Goal: Answer question/provide support: Share knowledge or assist other users

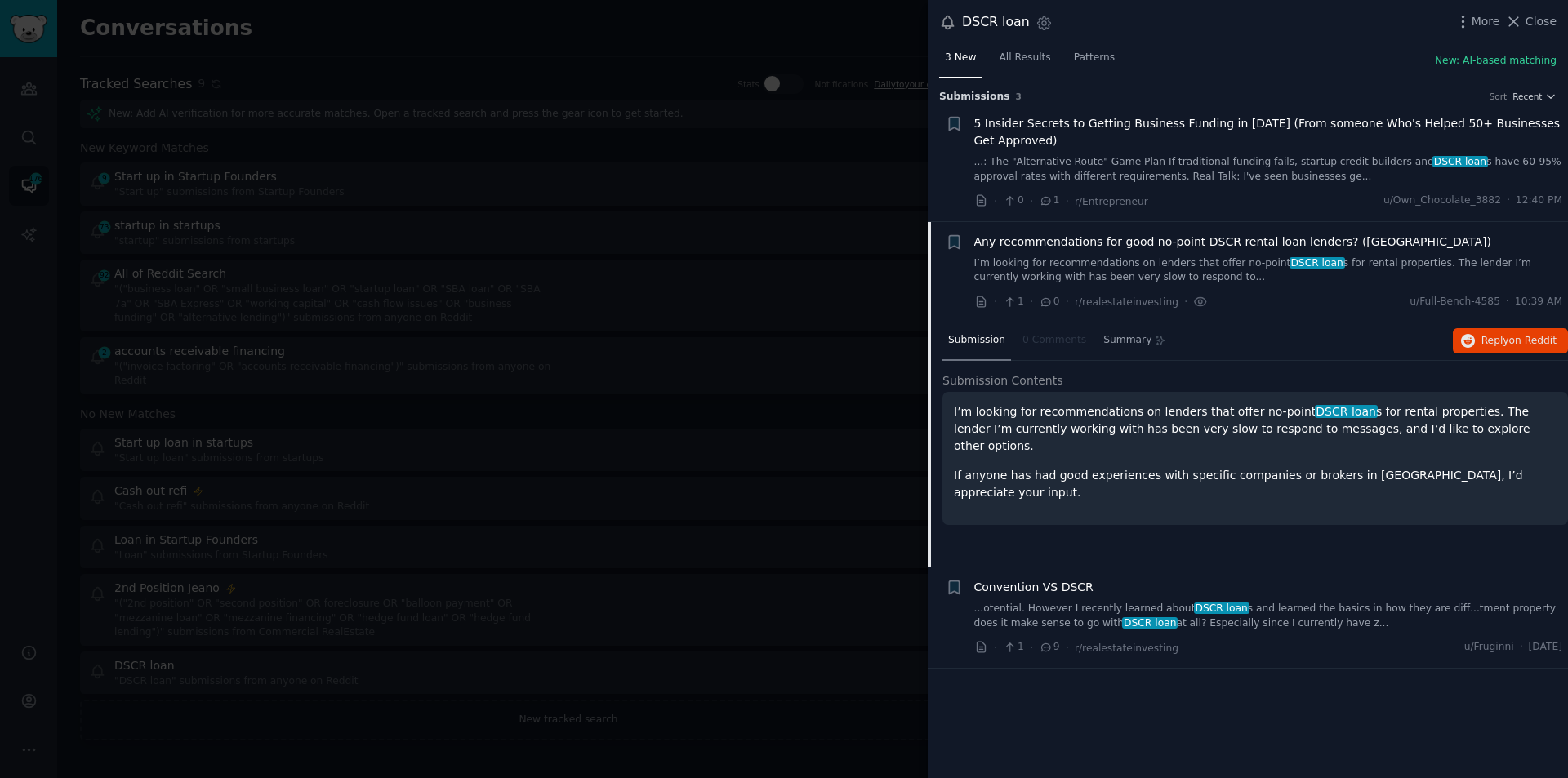
click at [1204, 606] on span "DSCR loan" at bounding box center [1221, 607] width 56 height 11
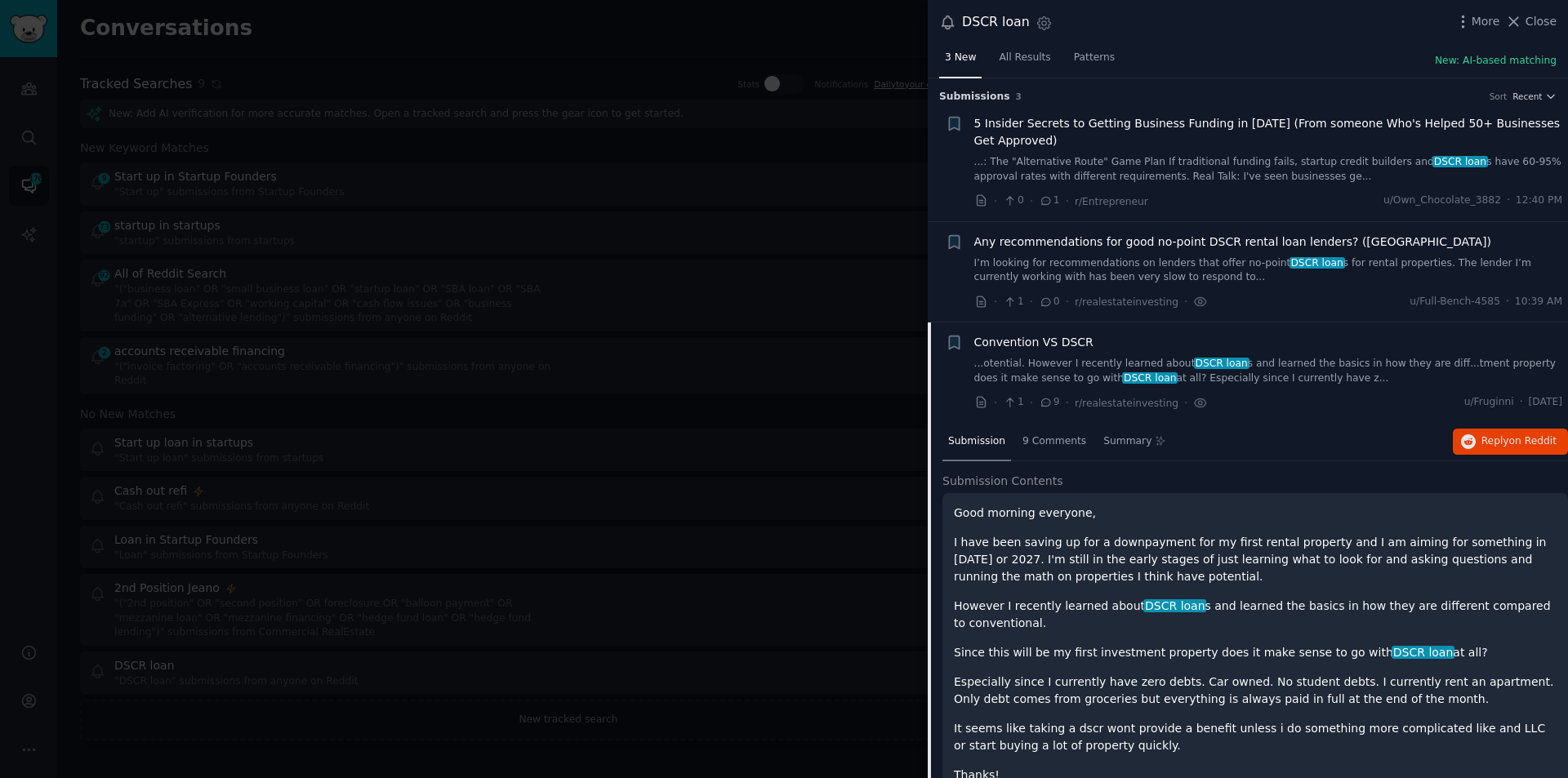
scroll to position [46, 0]
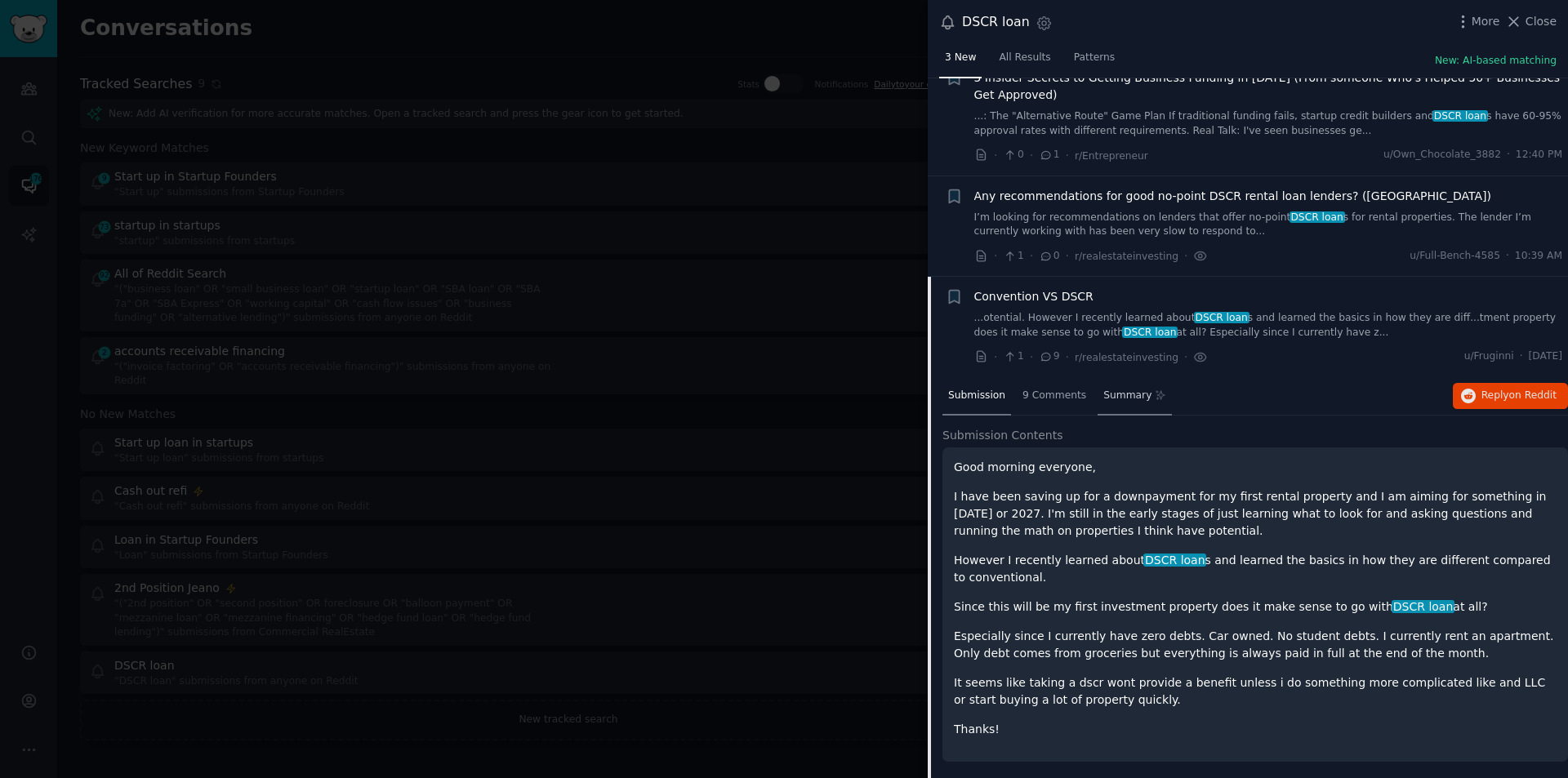
click at [1107, 393] on span "Summary" at bounding box center [1127, 395] width 48 height 15
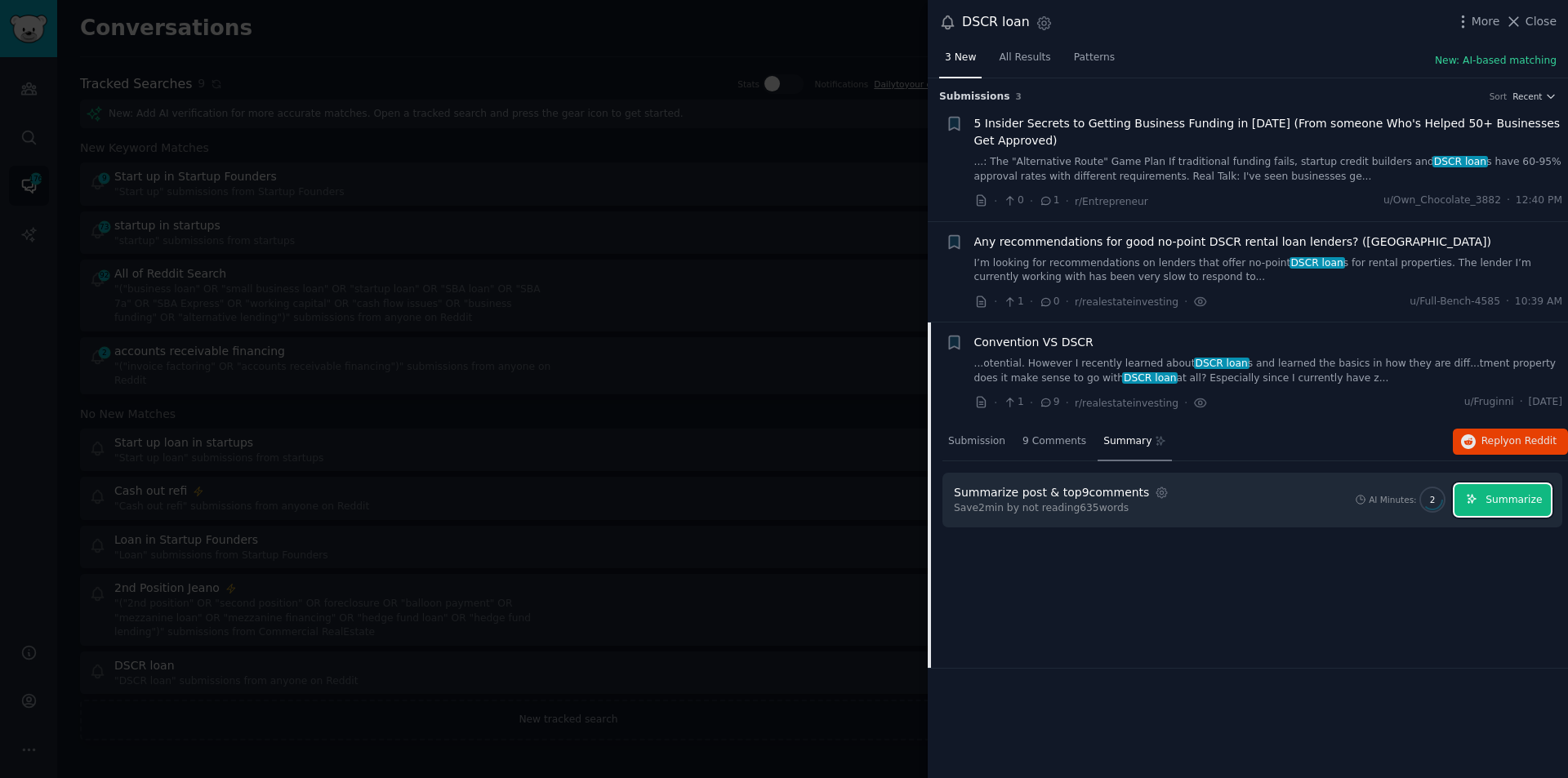
click at [1491, 494] on span "Summarize" at bounding box center [1514, 500] width 56 height 15
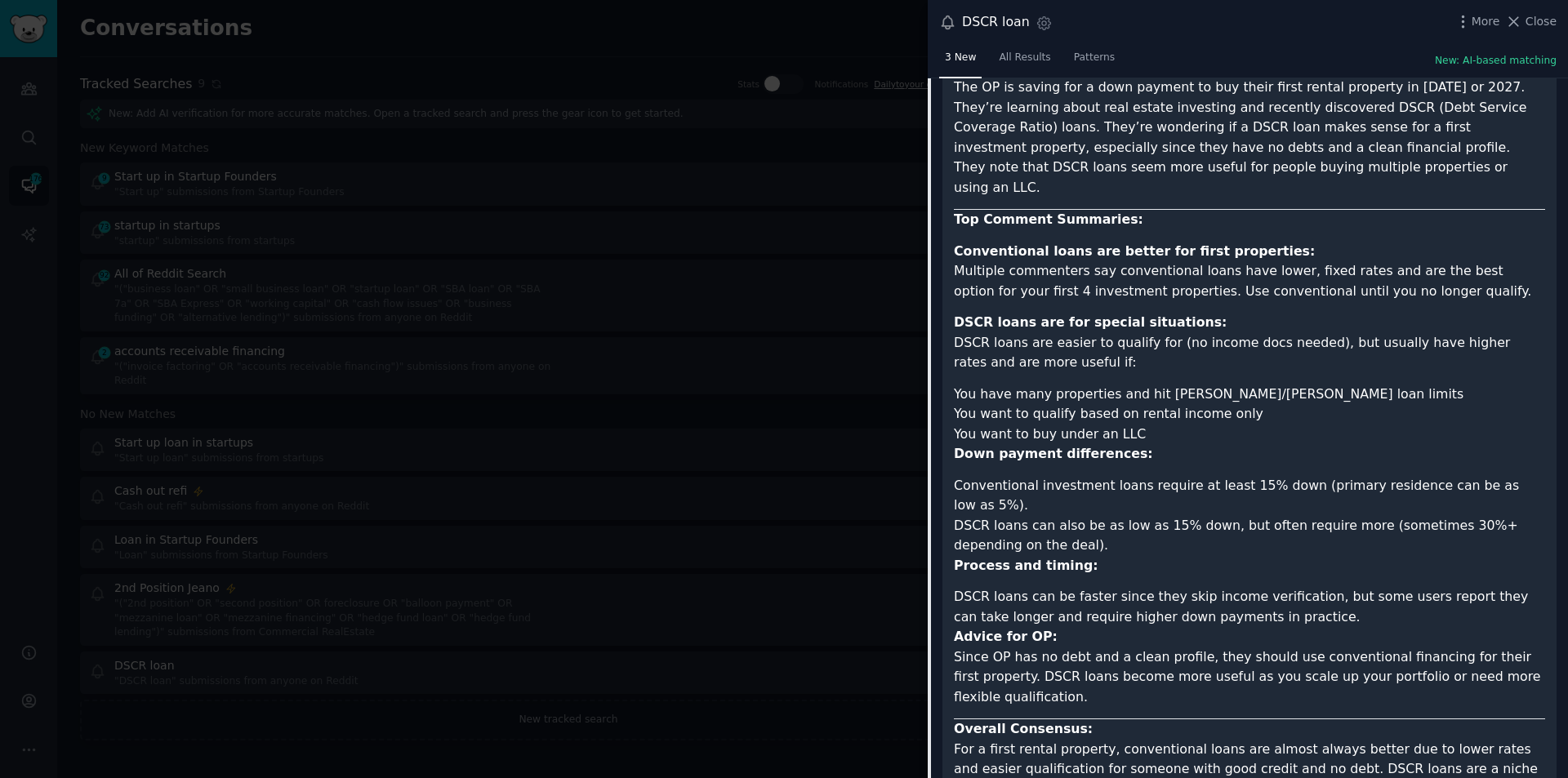
scroll to position [493, 0]
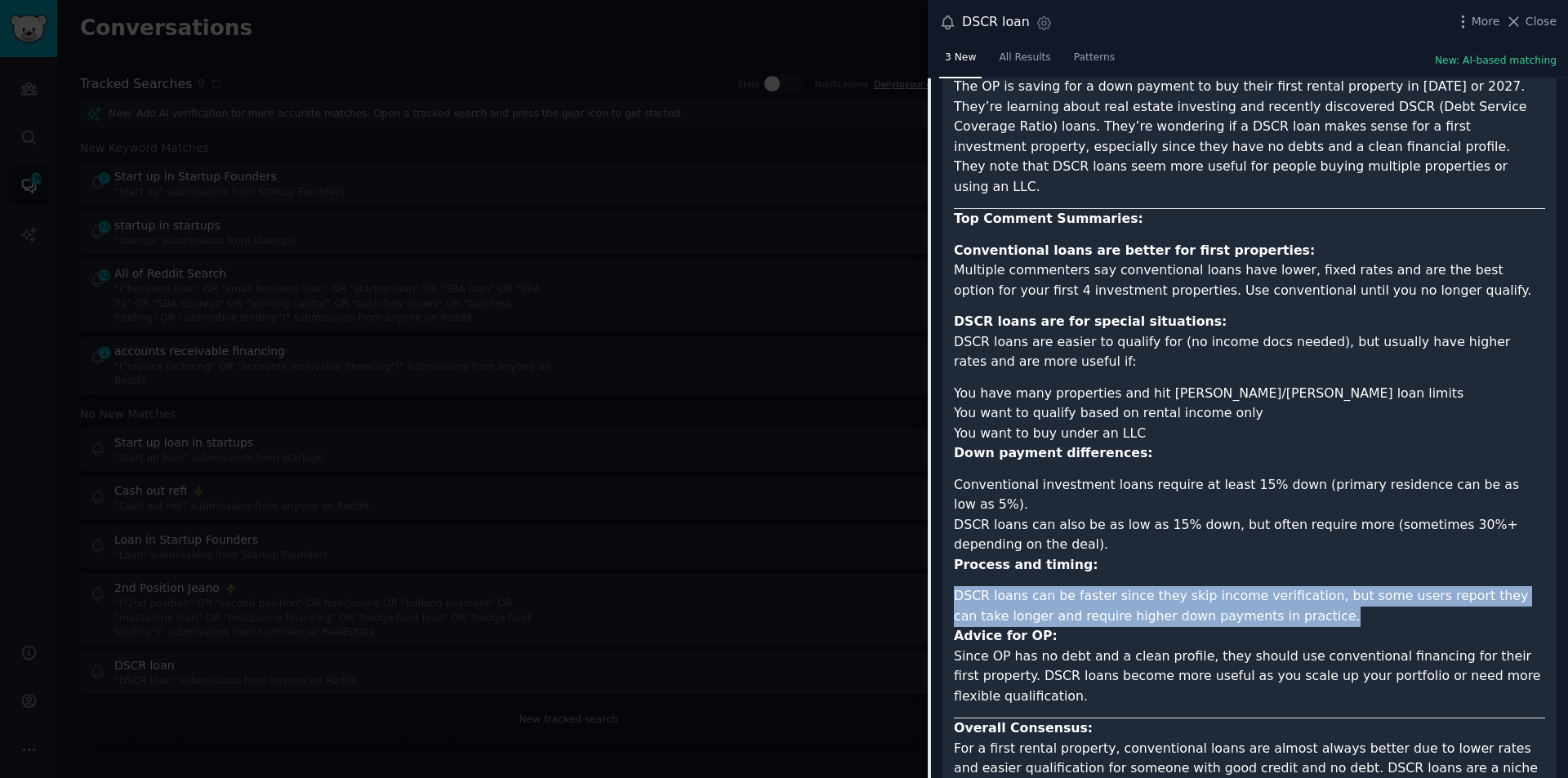
drag, startPoint x: 953, startPoint y: 552, endPoint x: 1262, endPoint y: 576, distance: 309.9
click at [1262, 576] on div "Summary of Reddit Post and Comments: Convention VS DSCR Original Post: The OP i…" at bounding box center [1249, 417] width 614 height 807
copy li "DSCR loans can be faster since they skip income verification, but some users re…"
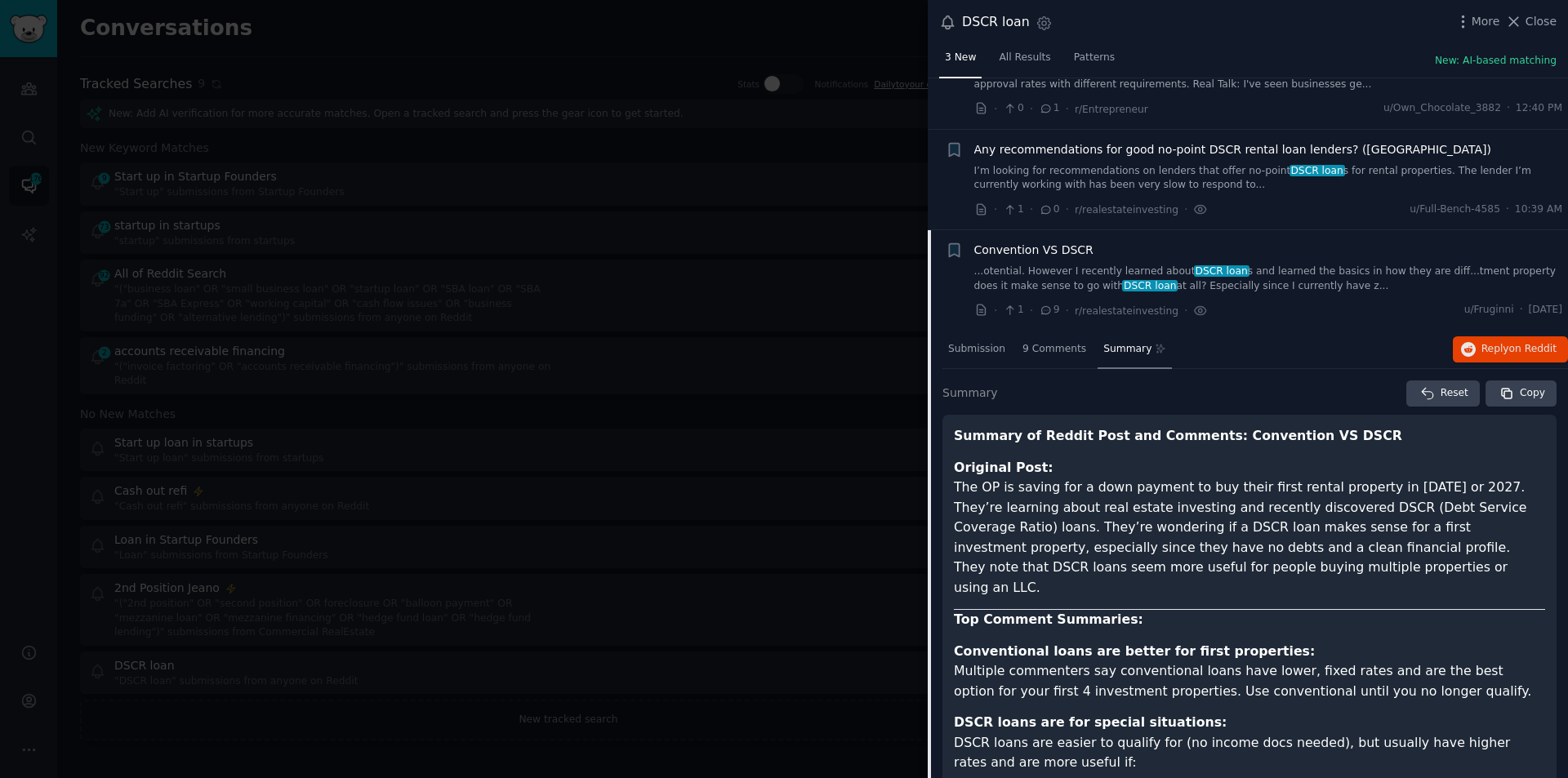
scroll to position [85, 0]
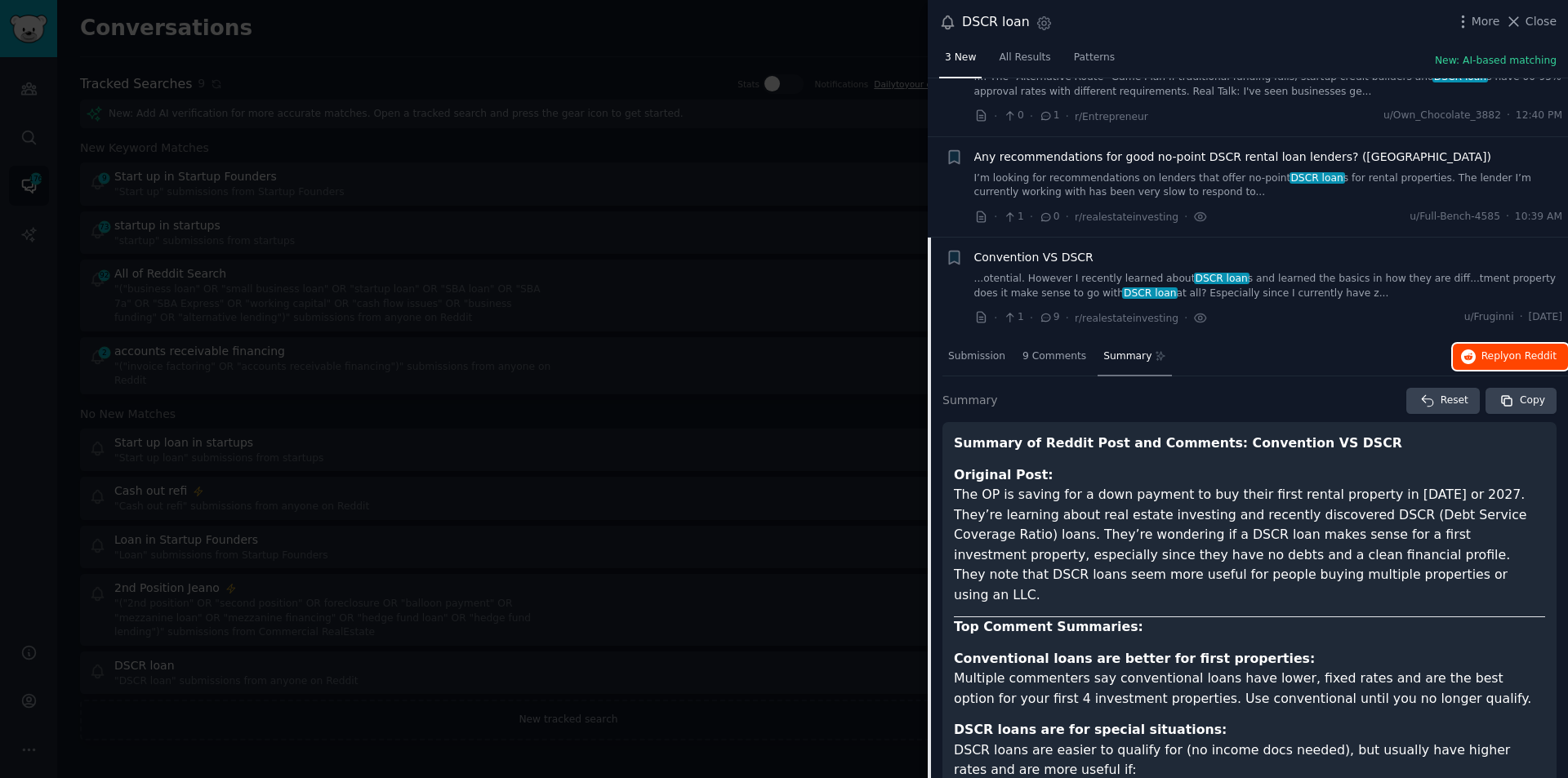
click at [1492, 346] on button "Reply on Reddit" at bounding box center [1510, 356] width 115 height 26
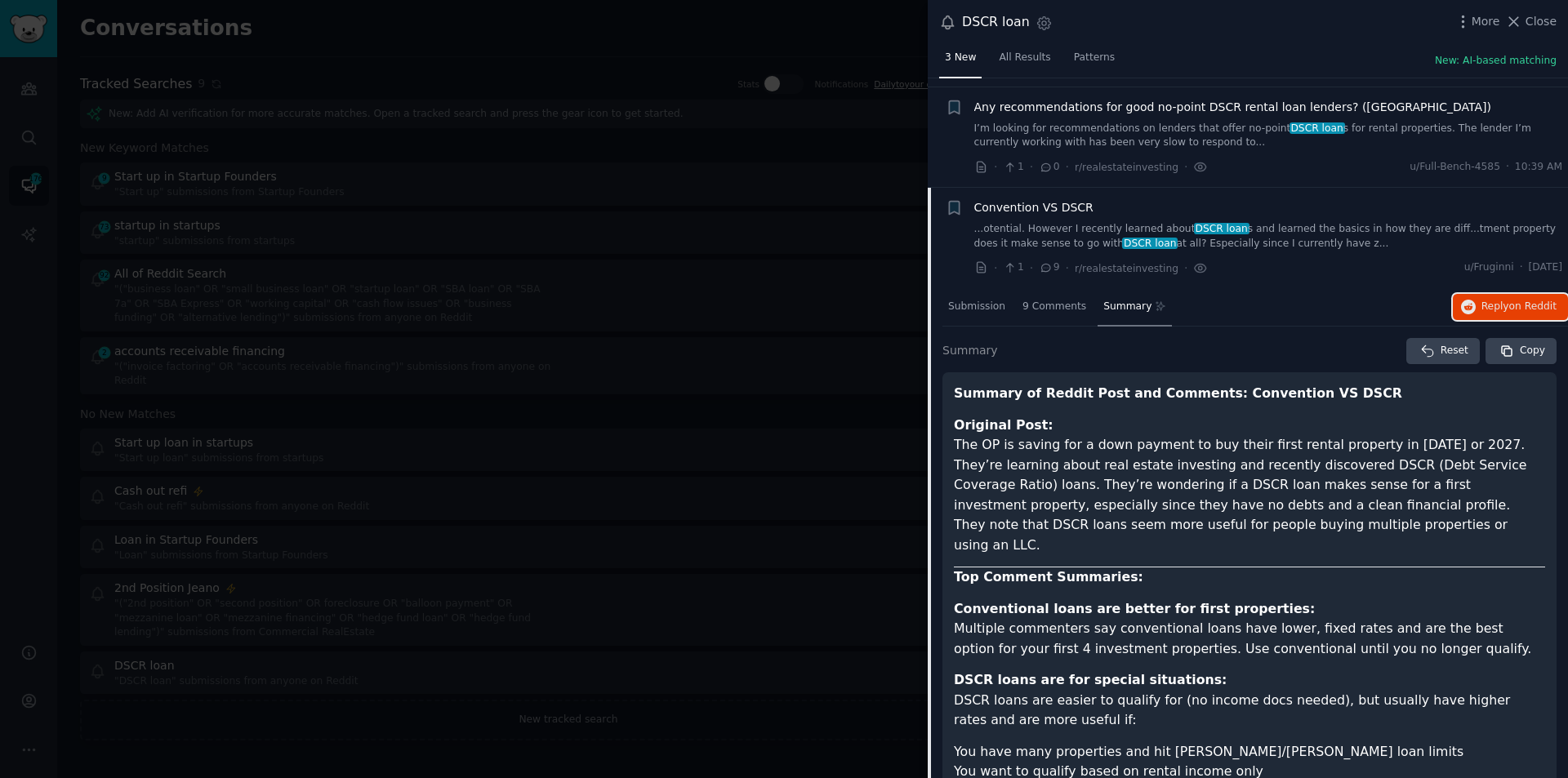
scroll to position [493, 0]
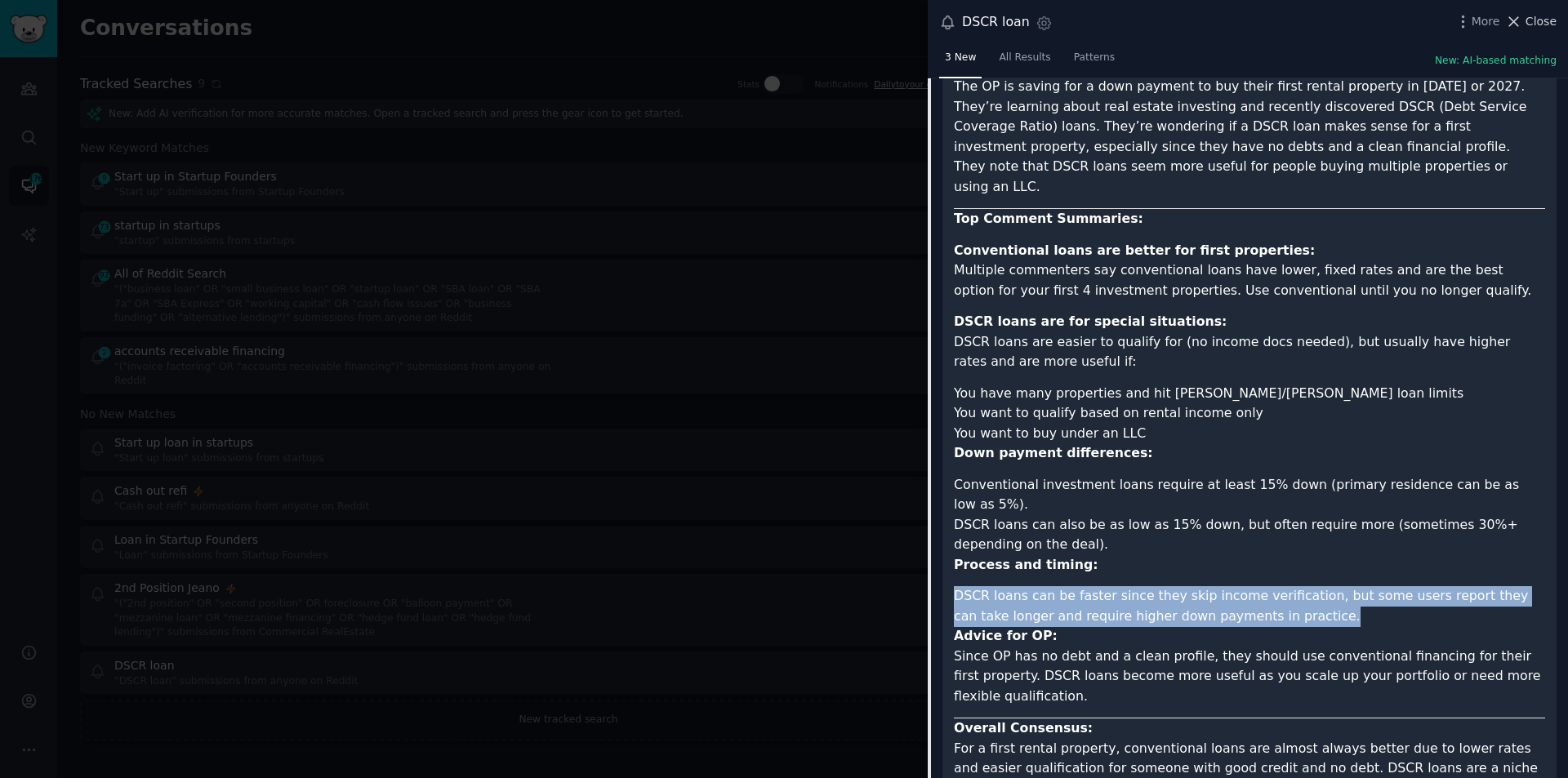
click at [1532, 19] on span "Close" at bounding box center [1541, 21] width 31 height 17
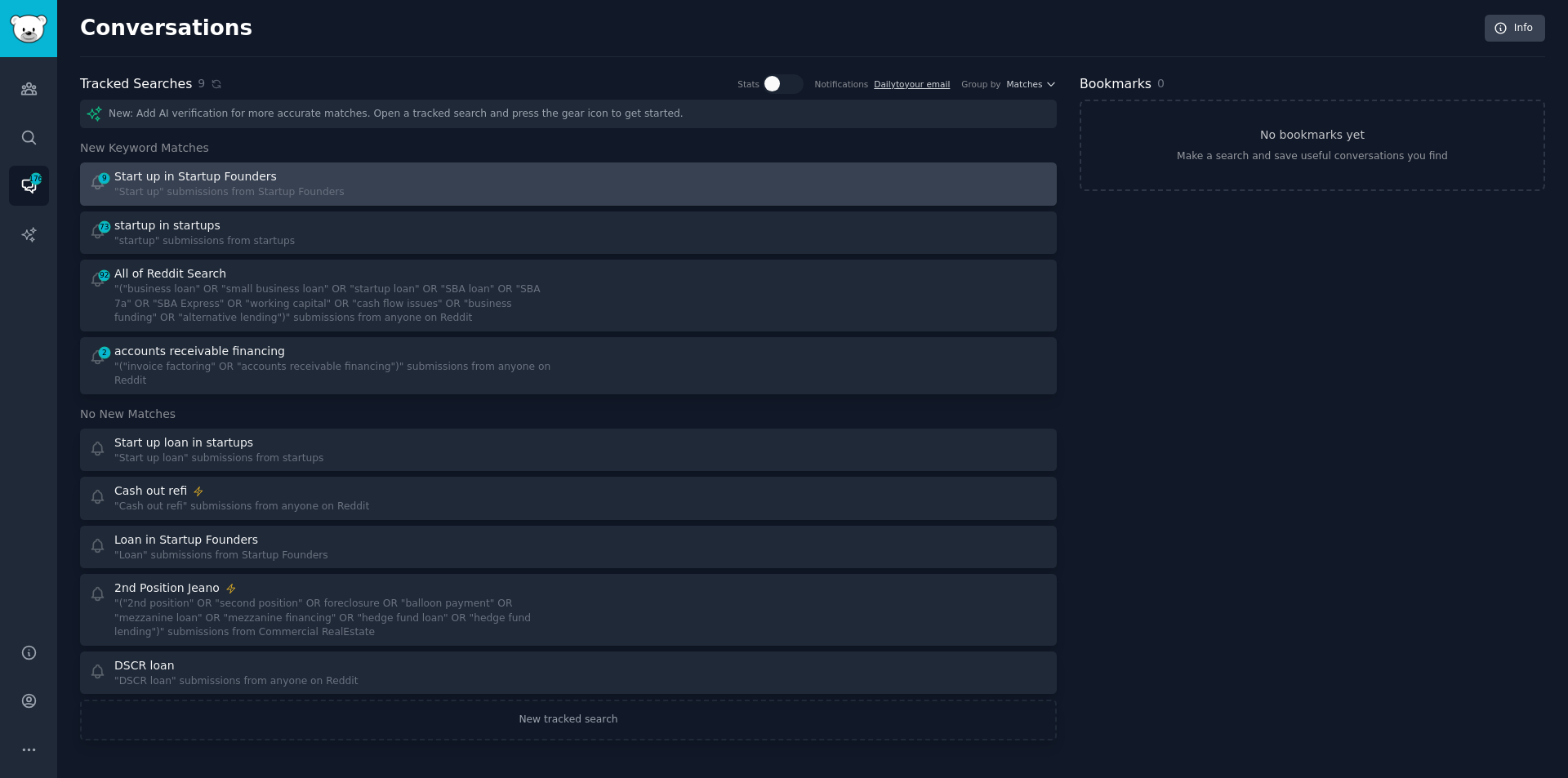
click at [202, 178] on div "Start up in Startup Founders" at bounding box center [196, 177] width 162 height 17
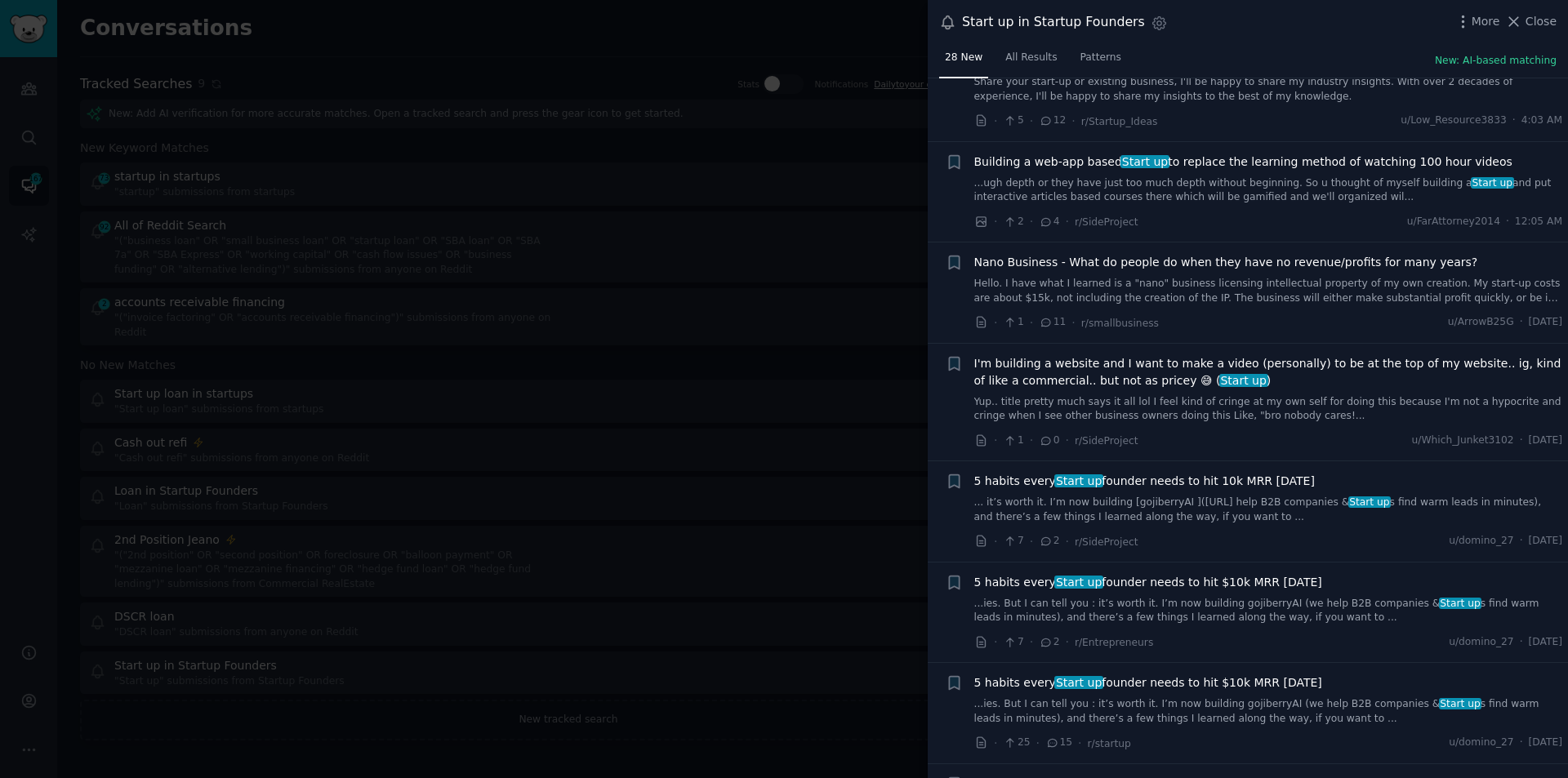
scroll to position [898, 0]
